Goal: Task Accomplishment & Management: Complete application form

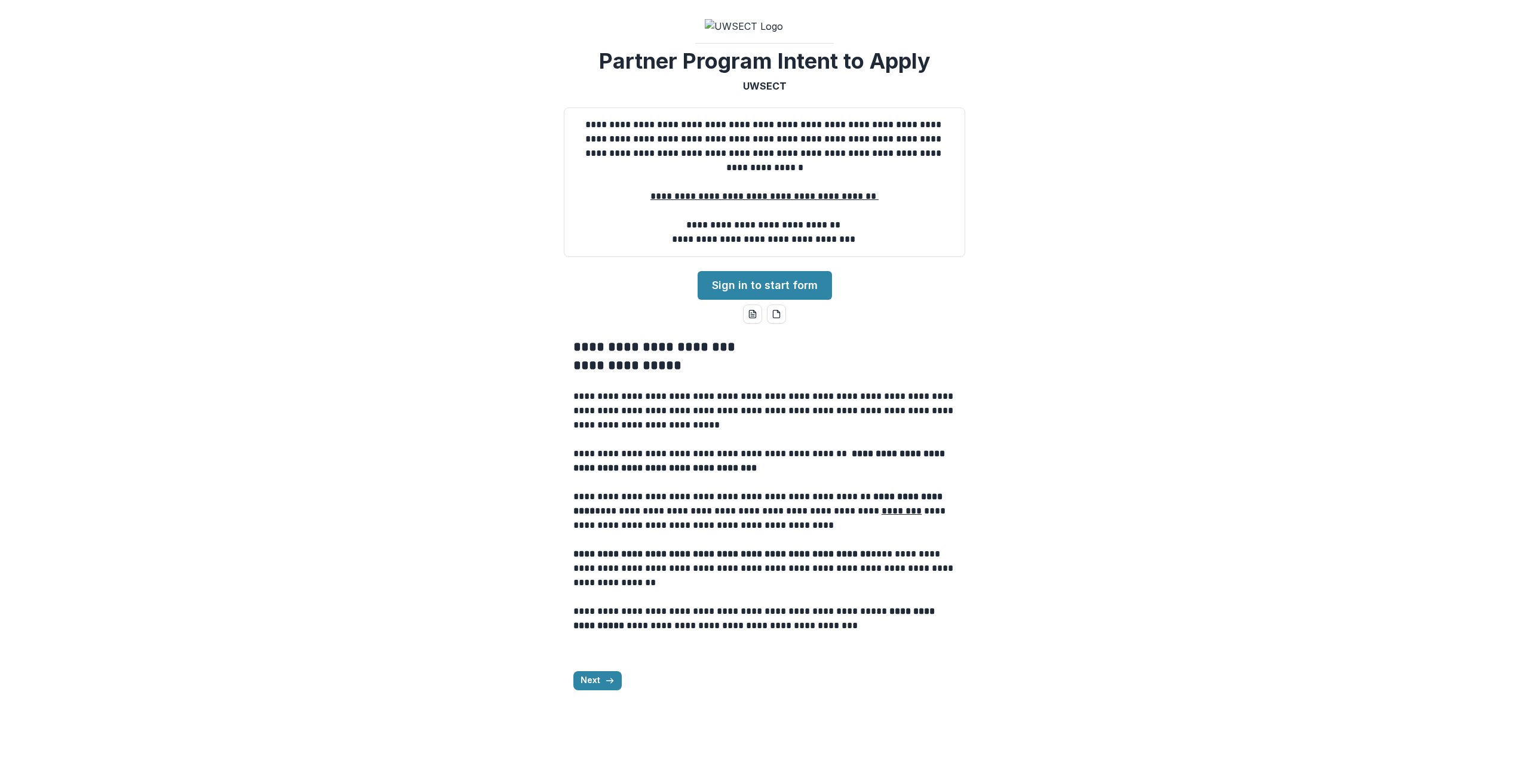
scroll to position [35, 0]
drag, startPoint x: 759, startPoint y: 360, endPoint x: 759, endPoint y: 372, distance: 12.0
click at [759, 300] on link "Sign in to start form" at bounding box center [765, 285] width 134 height 28
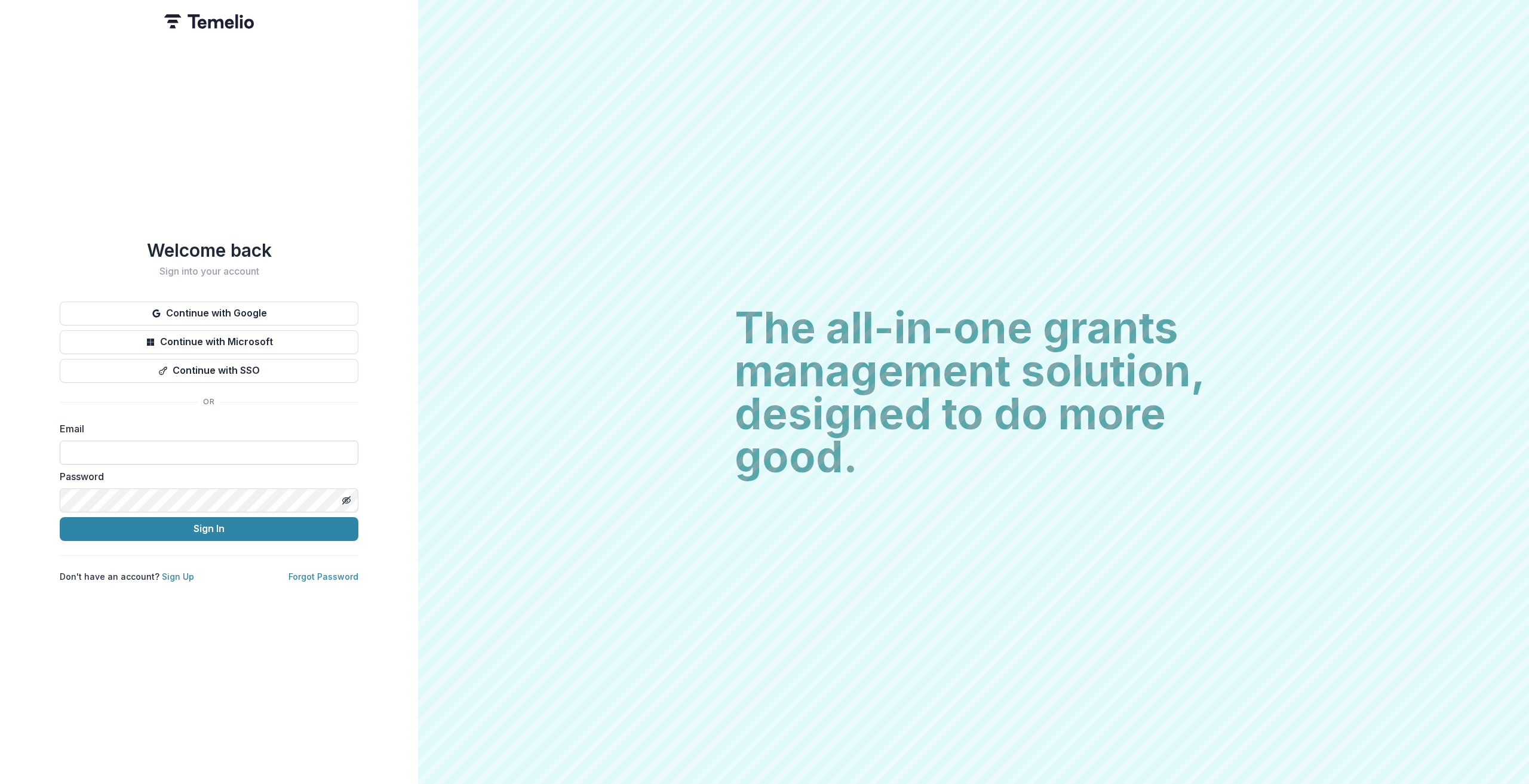
click at [141, 452] on input at bounding box center [209, 452] width 299 height 24
type input "**********"
click at [60, 517] on button "Sign In" at bounding box center [209, 529] width 299 height 24
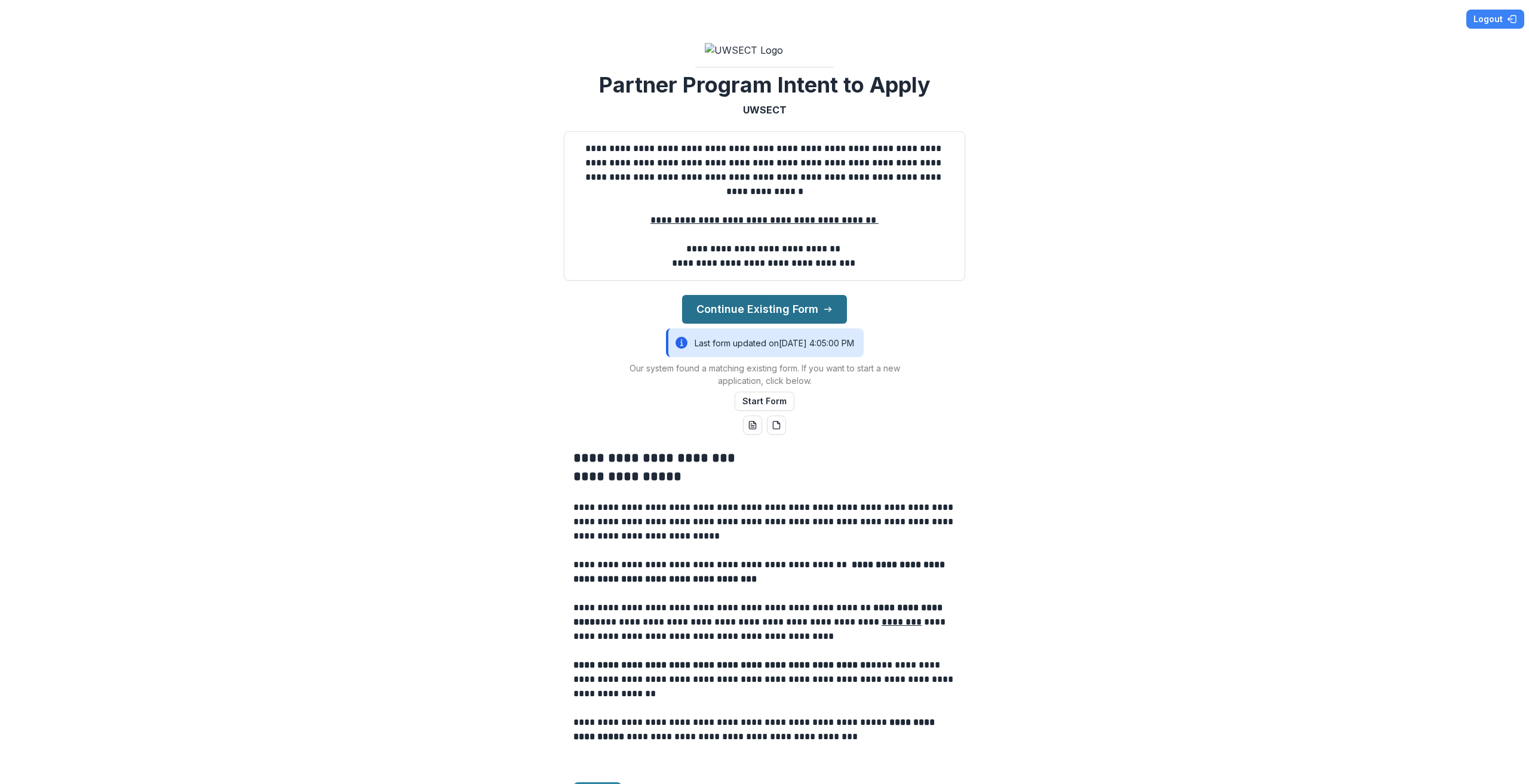
click at [761, 324] on button "Continue Existing Form" at bounding box center [764, 309] width 165 height 28
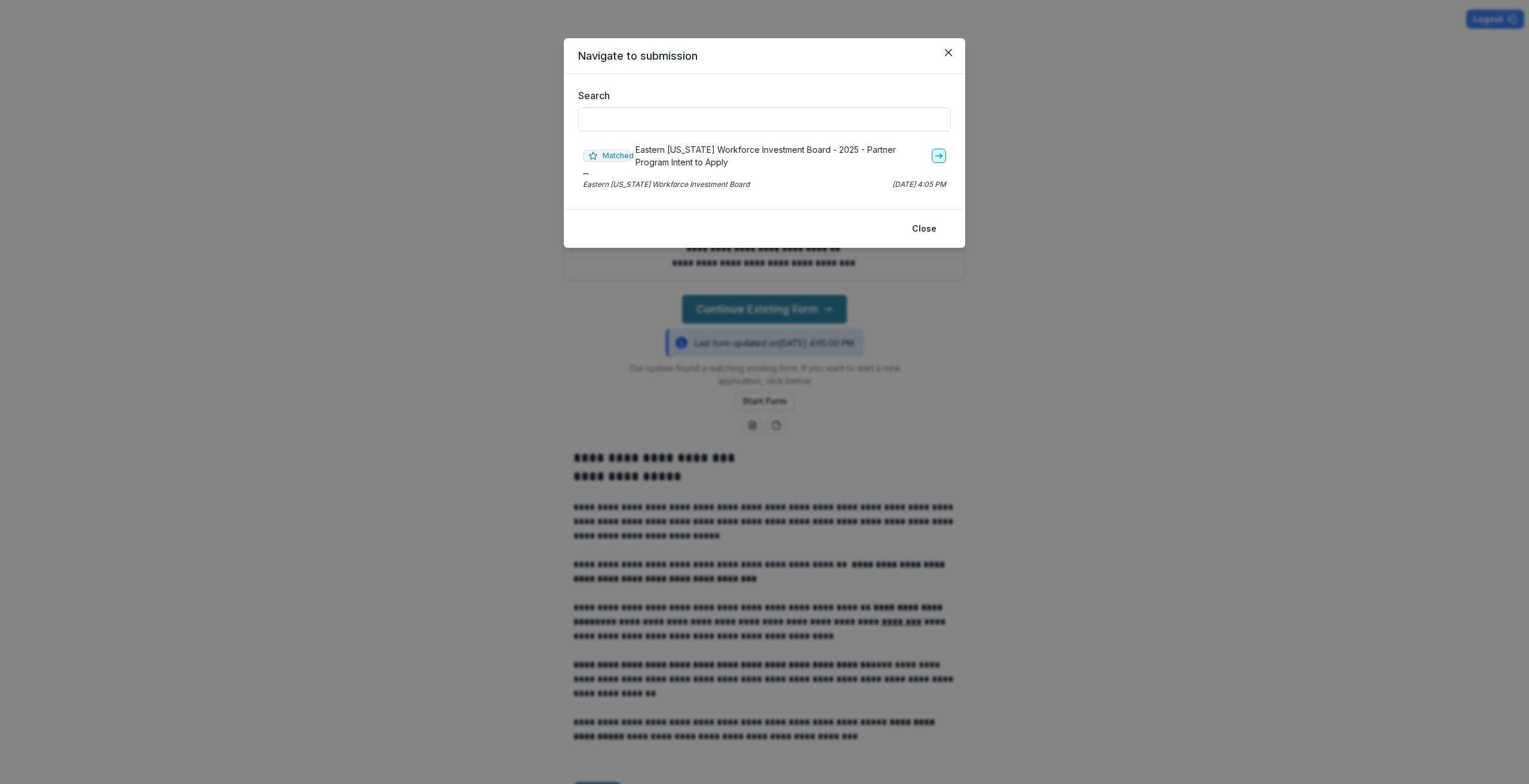
click at [941, 153] on icon "go-to" at bounding box center [939, 155] width 9 height 9
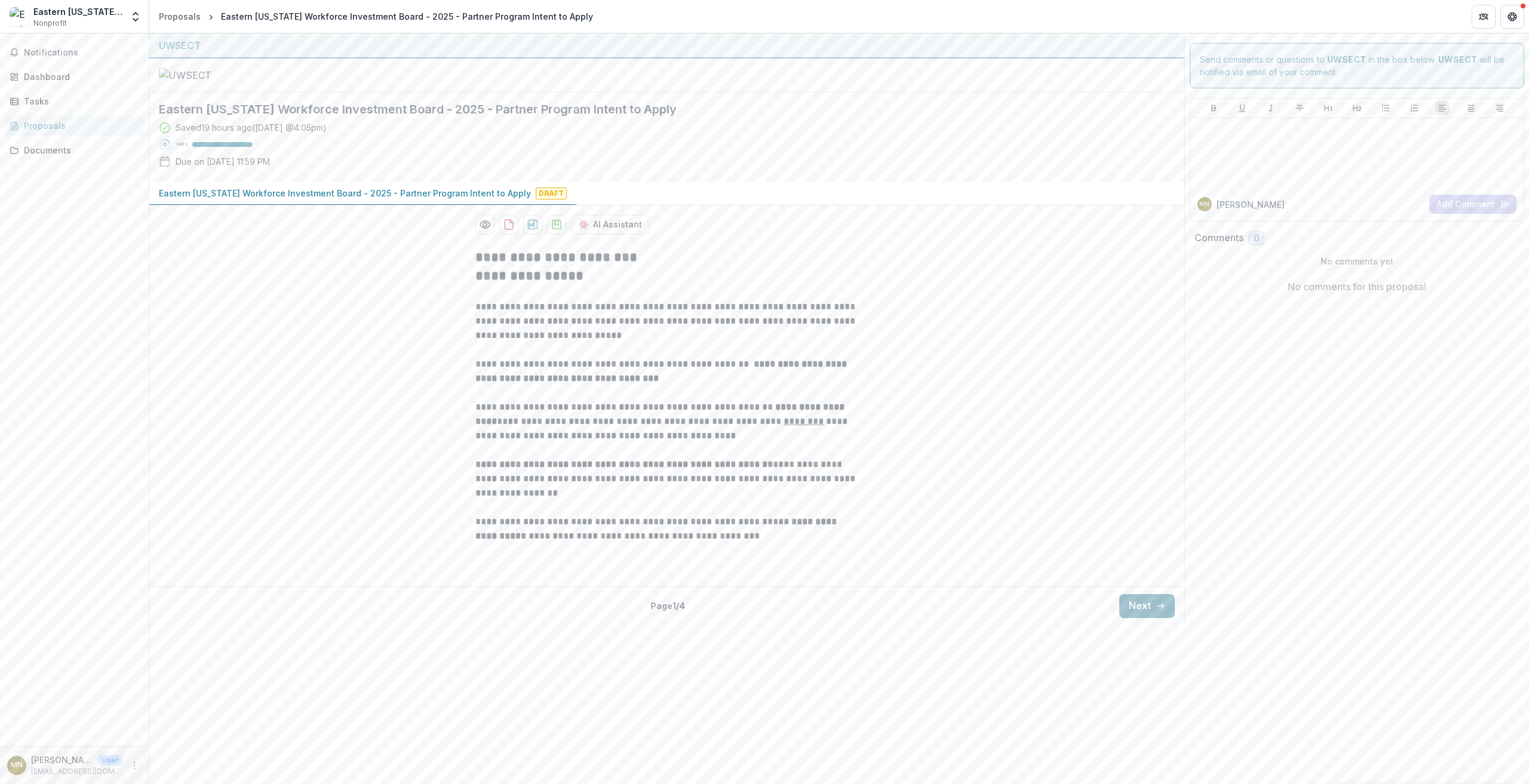
click at [1142, 618] on button "Next" at bounding box center [1147, 606] width 55 height 24
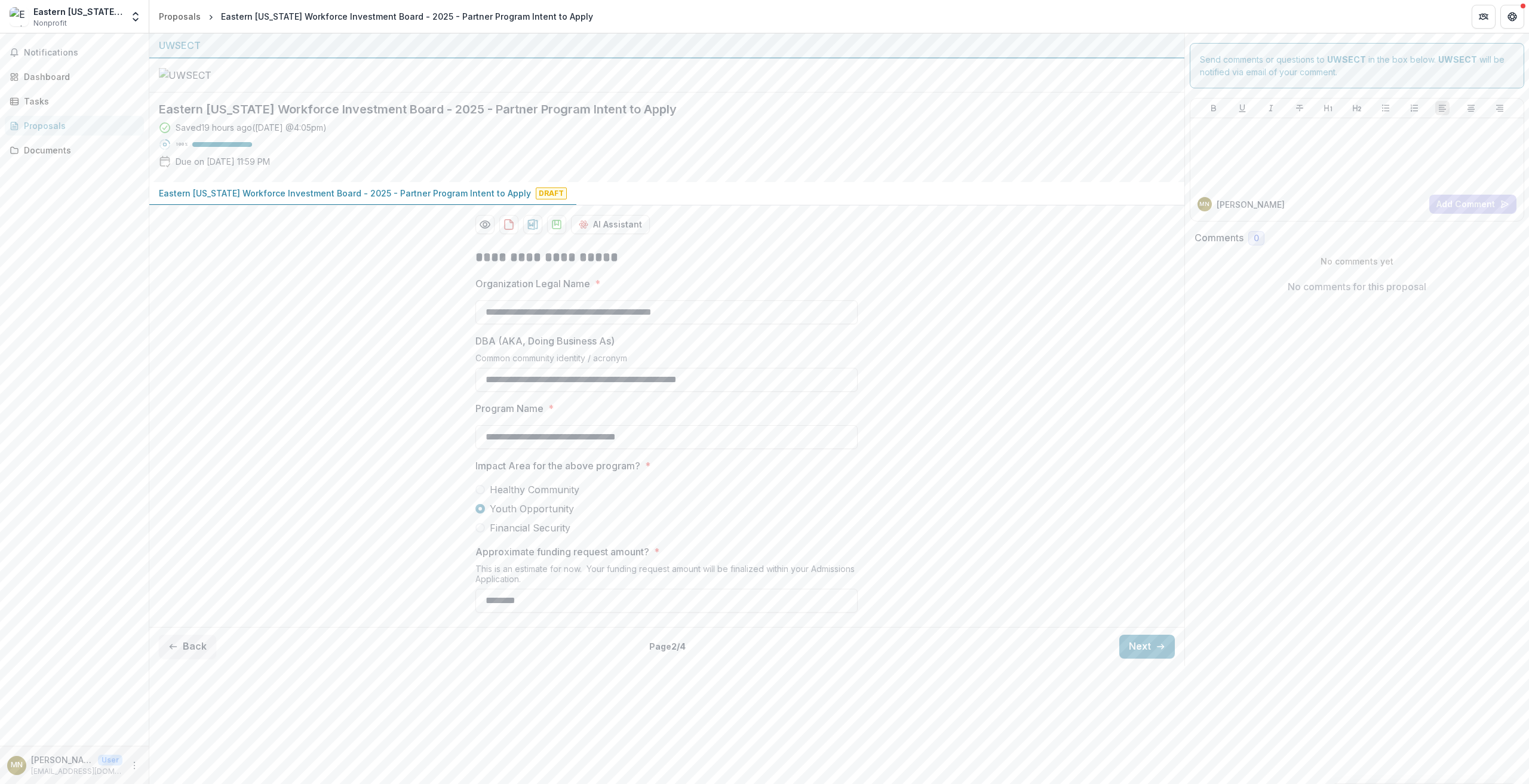
click at [987, 587] on div "**********" at bounding box center [667, 430] width 1035 height 383
click at [1145, 659] on button "Next" at bounding box center [1147, 647] width 55 height 24
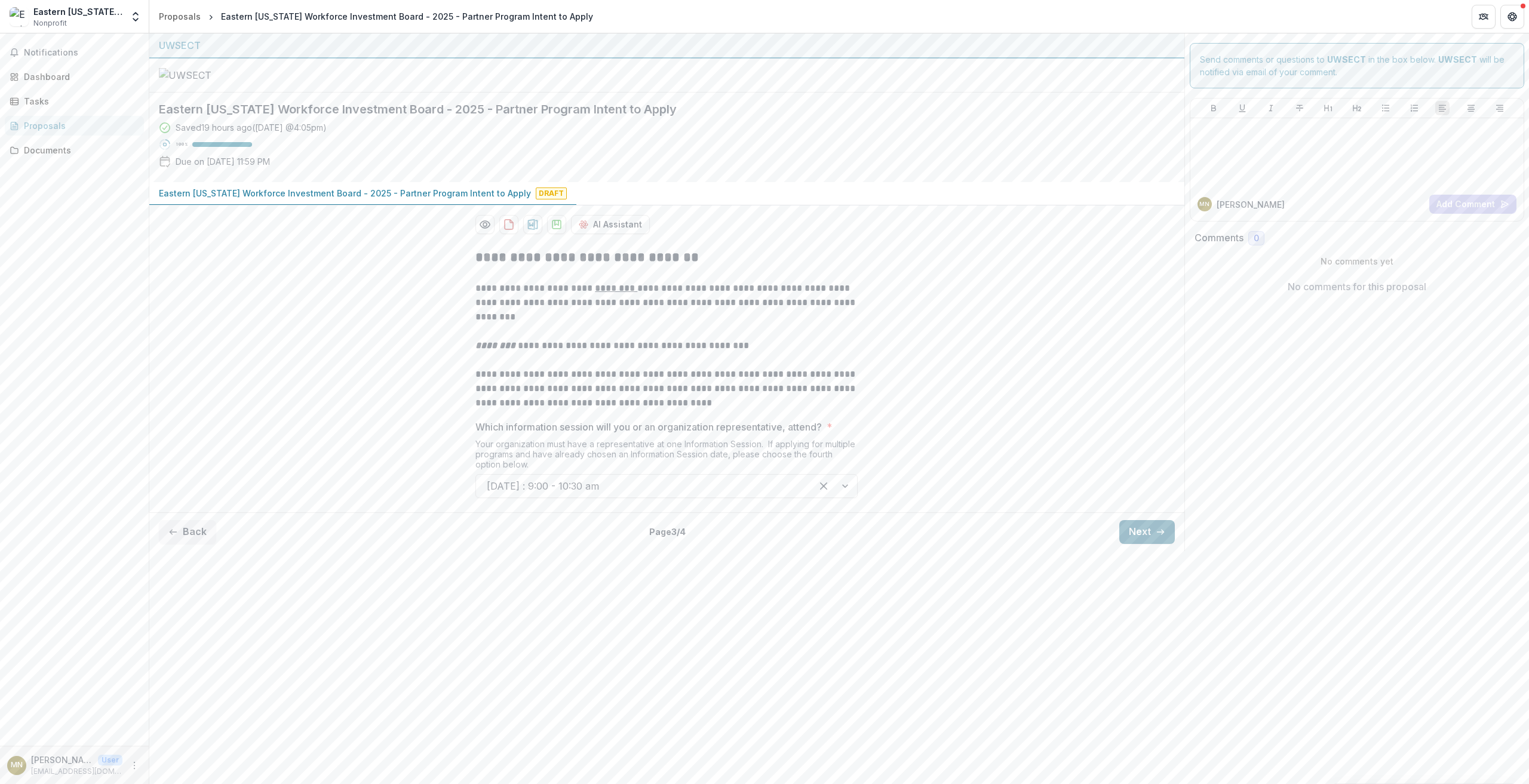
click at [1143, 544] on button "Next" at bounding box center [1147, 532] width 55 height 24
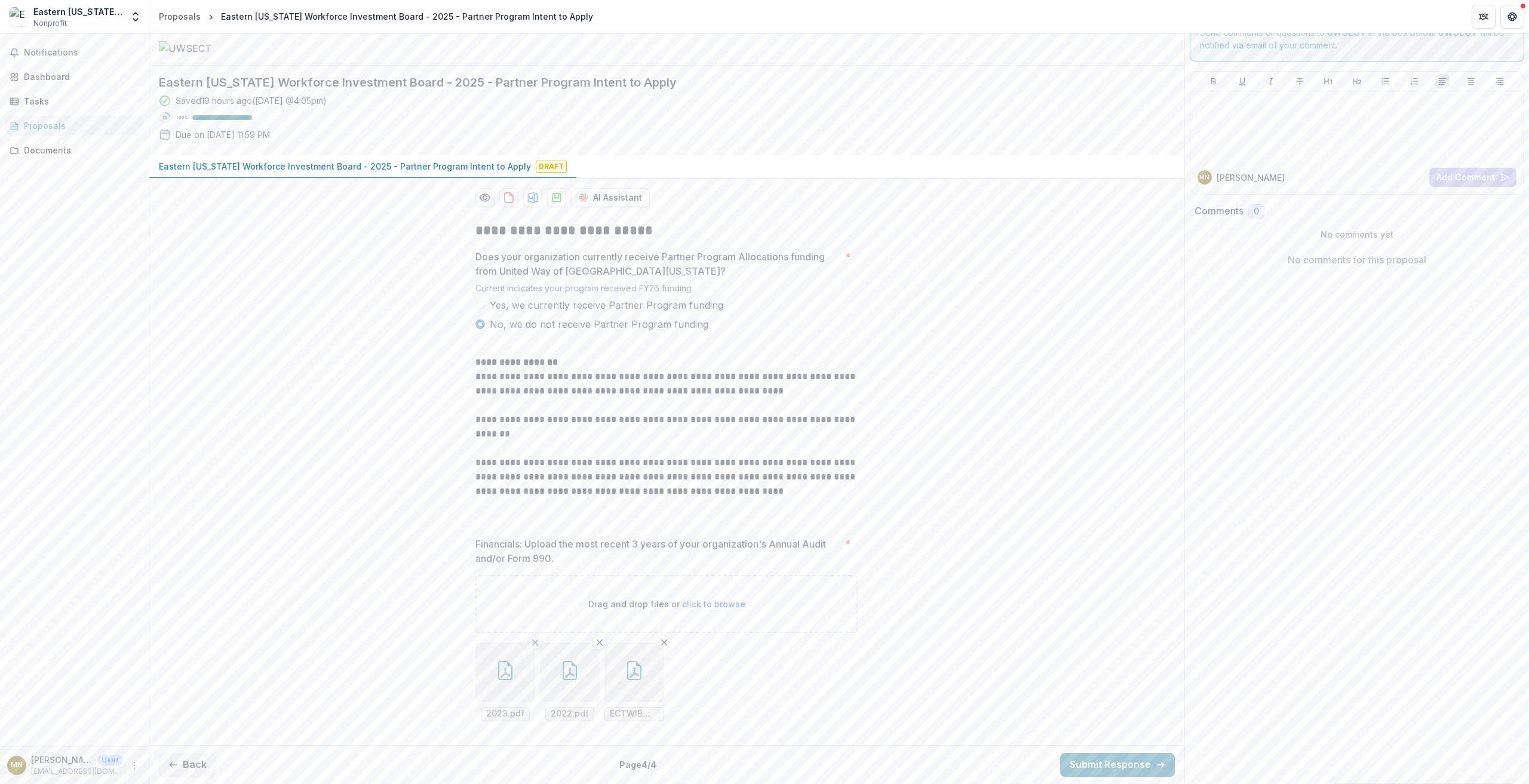
scroll to position [137, 0]
click at [598, 643] on line "Remove File" at bounding box center [600, 642] width 6 height 6
click at [533, 642] on line "Remove File" at bounding box center [536, 642] width 6 height 6
click at [533, 643] on line "Remove File" at bounding box center [536, 642] width 6 height 6
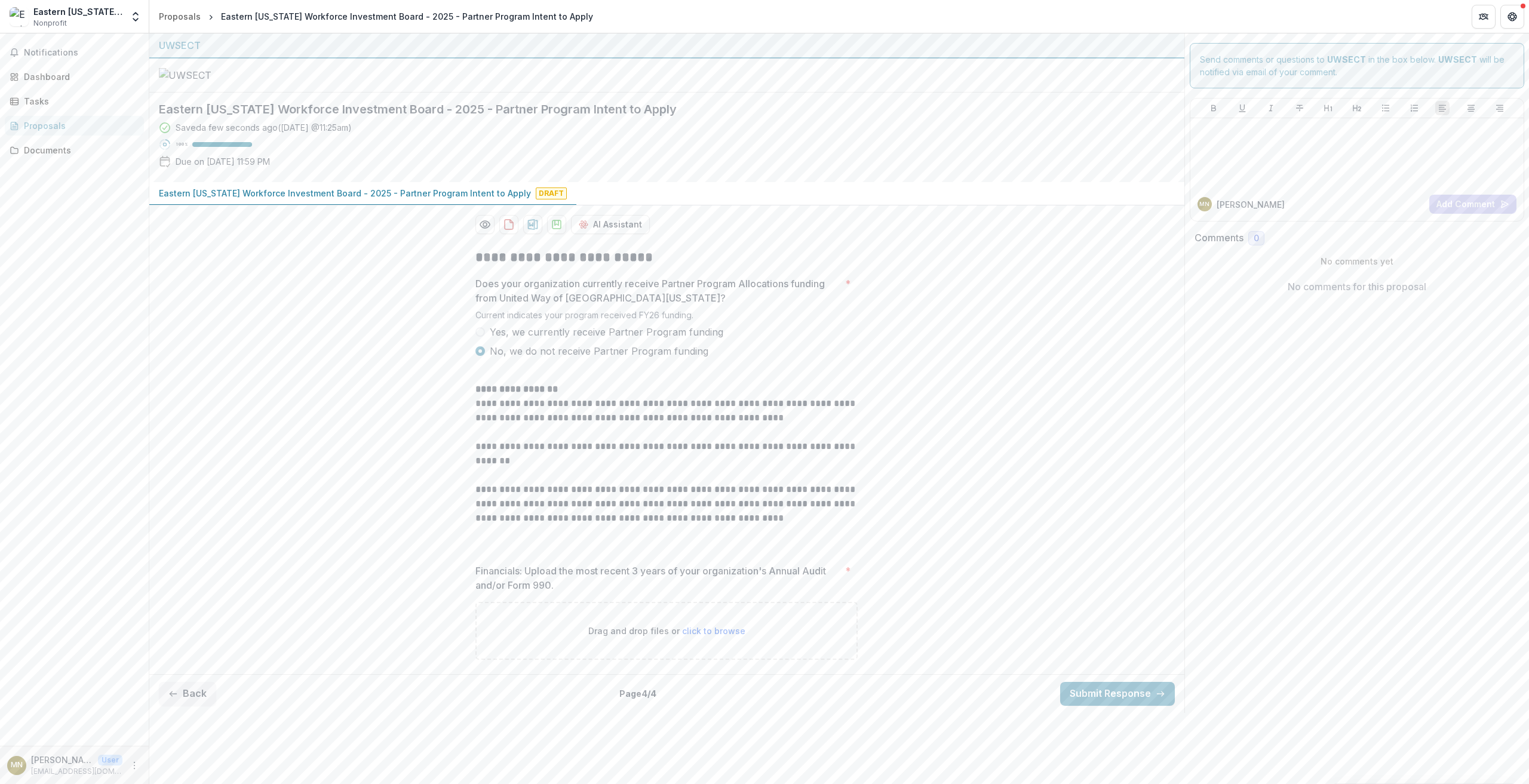
click at [628, 637] on p "Drag and drop files or click to browse" at bounding box center [667, 631] width 157 height 13
type input "**********"
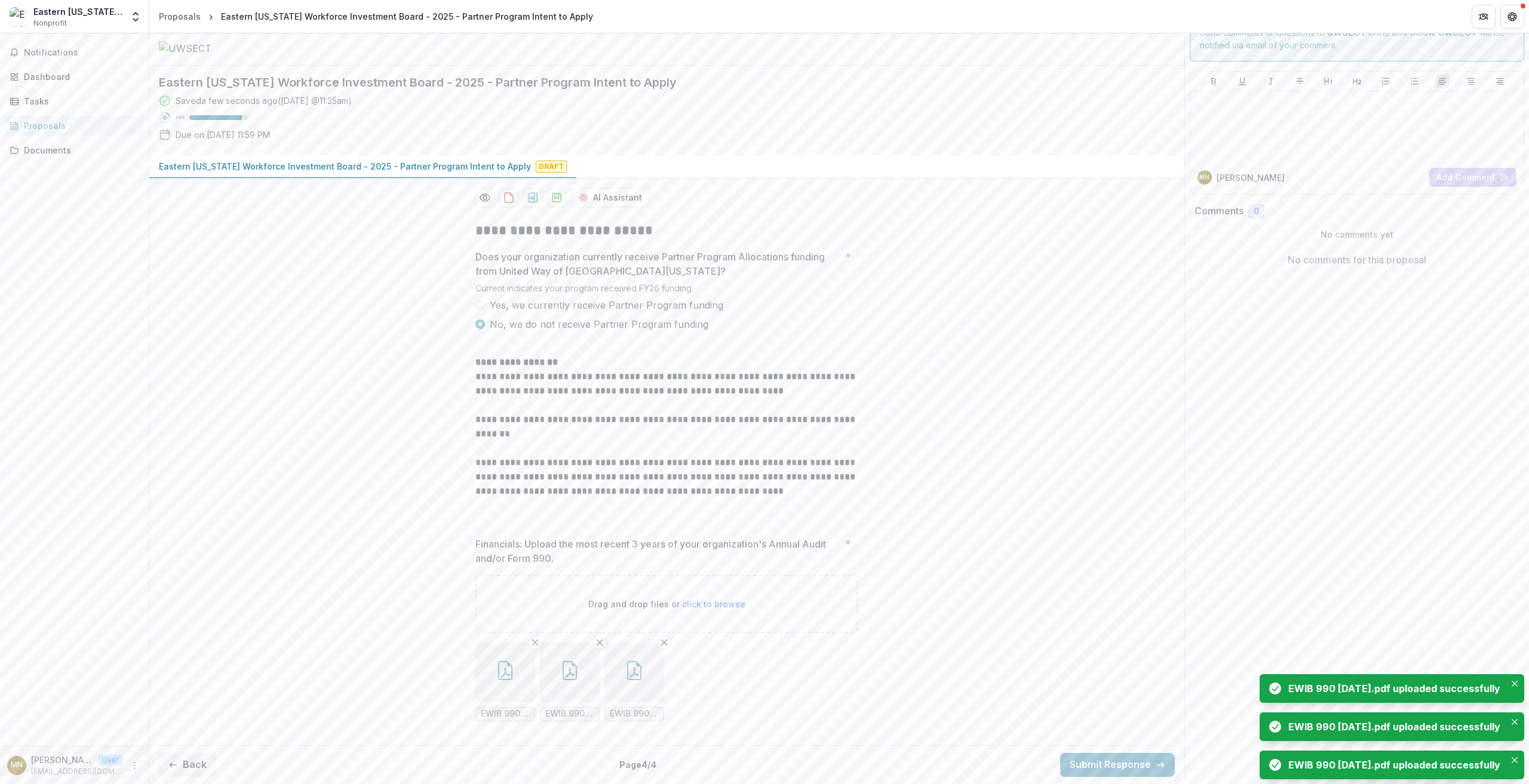
click at [629, 610] on p "Drag and drop files or click to browse" at bounding box center [667, 604] width 157 height 13
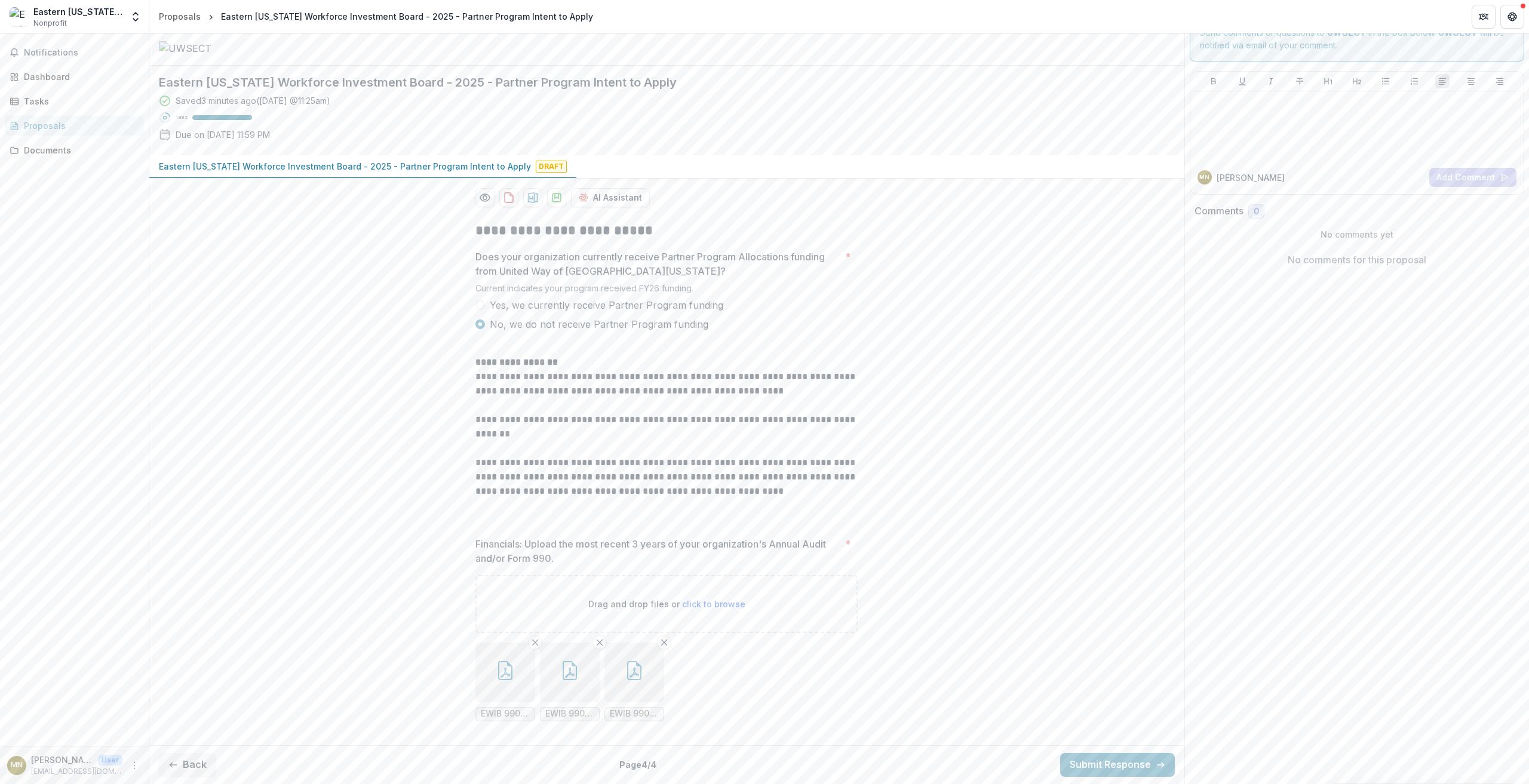
scroll to position [137, 0]
click at [652, 603] on p "Drag and drop files or click to browse" at bounding box center [667, 604] width 157 height 13
type input "**********"
click at [1111, 766] on button "Submit Response" at bounding box center [1117, 765] width 115 height 24
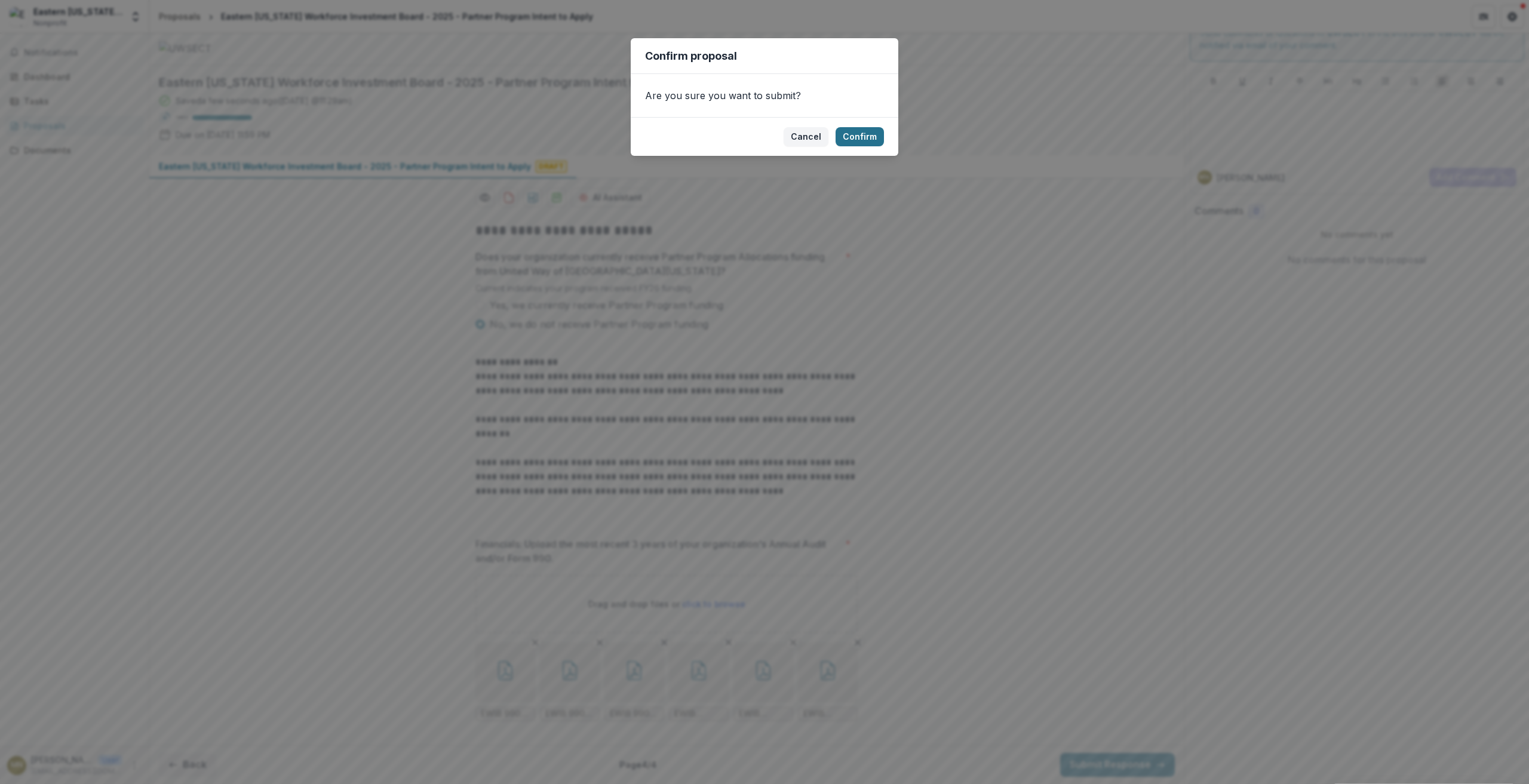
click at [861, 134] on button "Confirm" at bounding box center [860, 136] width 49 height 19
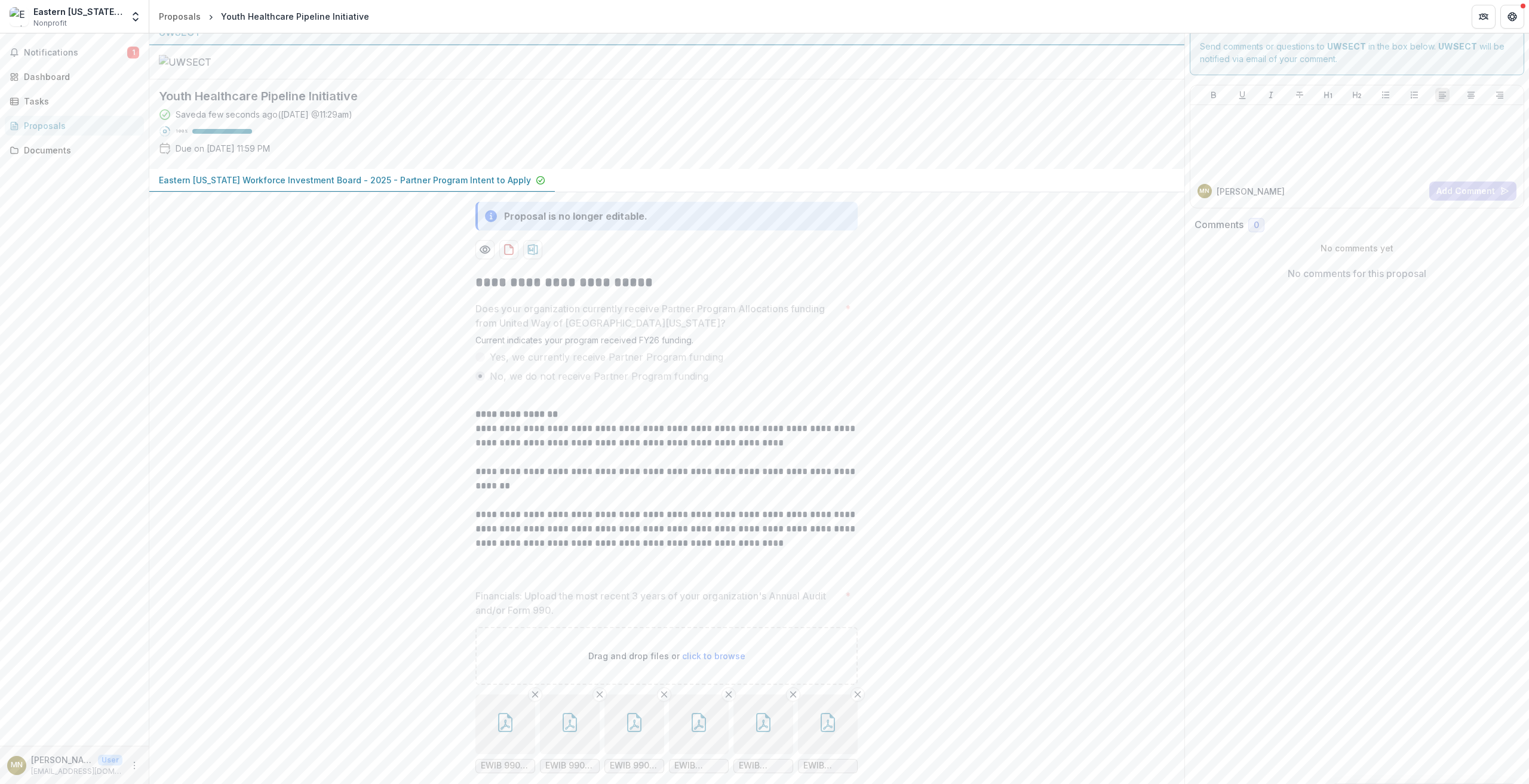
scroll to position [0, 0]
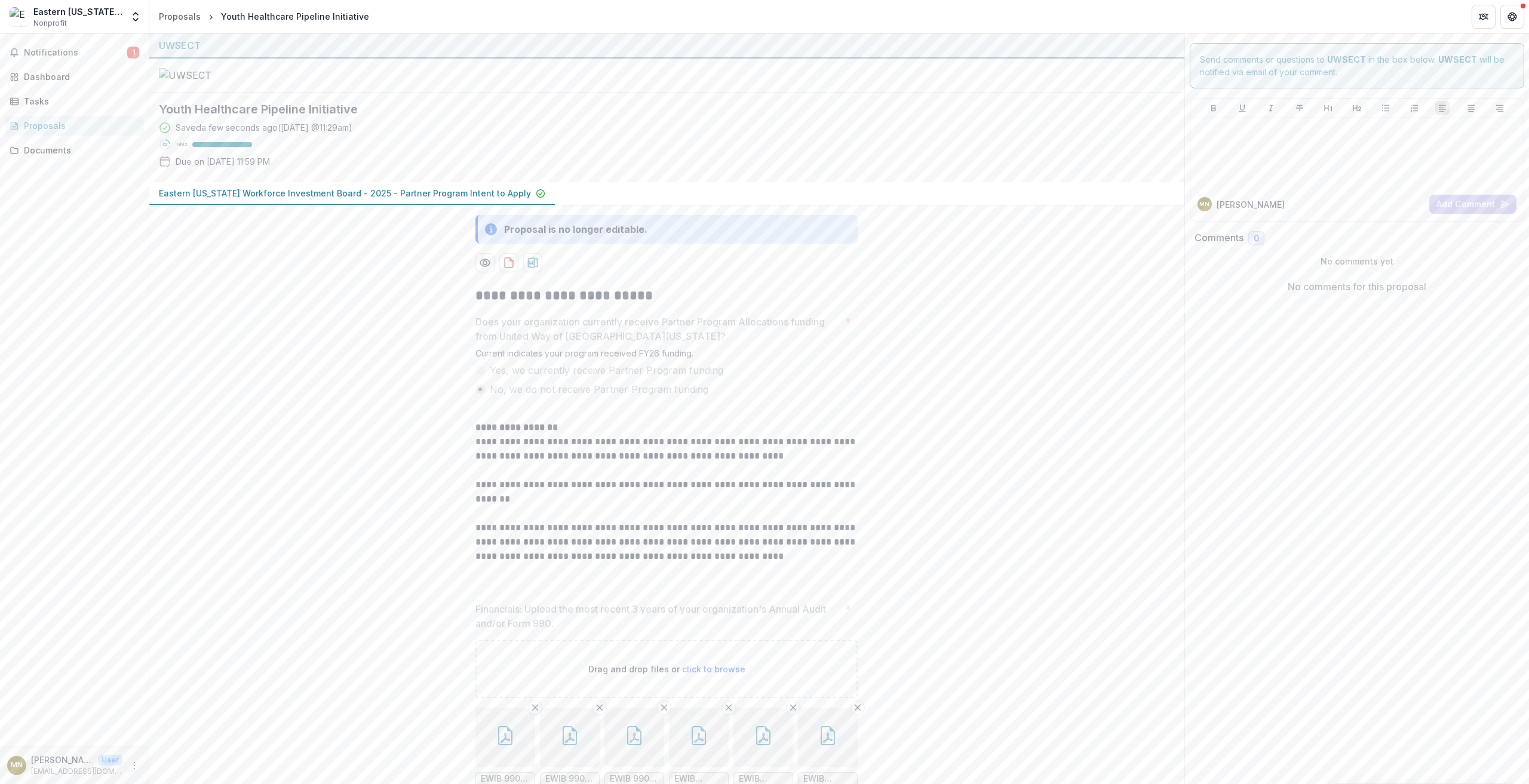
click at [73, 765] on p "[PERSON_NAME]" at bounding box center [63, 760] width 63 height 13
click at [133, 763] on icon "More" at bounding box center [134, 766] width 9 height 9
click at [182, 761] on button "Logout" at bounding box center [212, 759] width 128 height 19
